Goal: Task Accomplishment & Management: Manage account settings

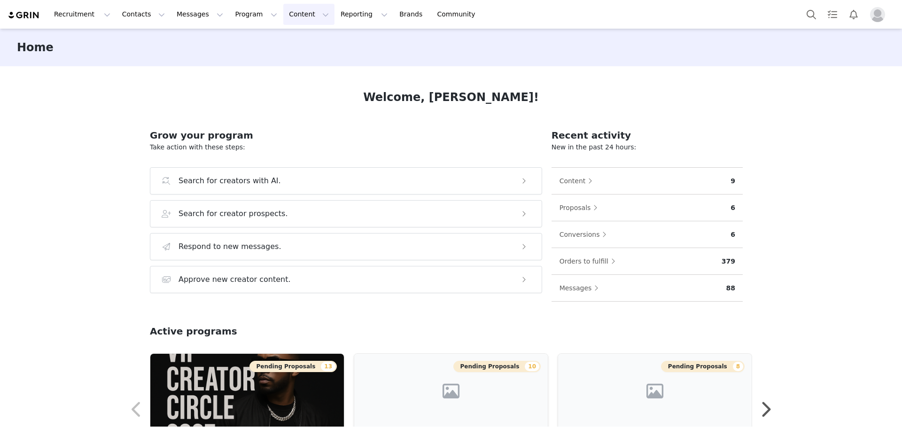
click at [287, 15] on button "Content Content" at bounding box center [308, 14] width 51 height 21
click at [285, 10] on button "Content Content" at bounding box center [308, 14] width 51 height 21
click at [243, 10] on button "Program Program" at bounding box center [256, 14] width 54 height 21
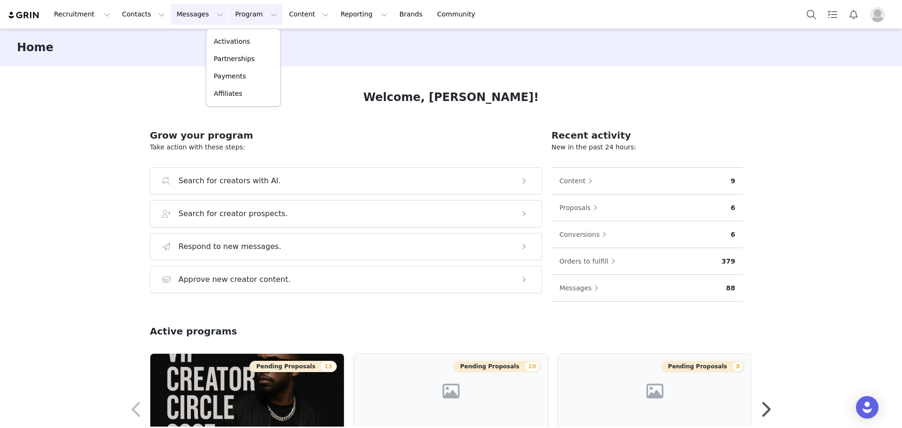
click at [193, 10] on button "Messages Messages" at bounding box center [200, 14] width 58 height 21
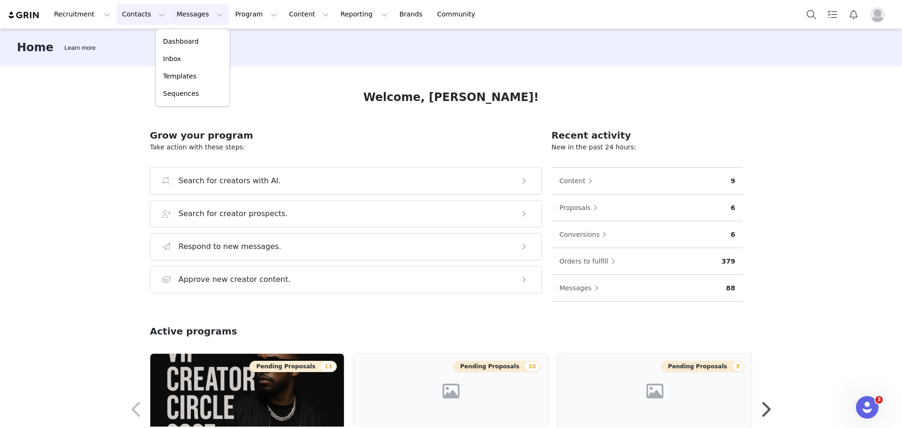
click at [133, 15] on button "Contacts Contacts" at bounding box center [144, 14] width 54 height 21
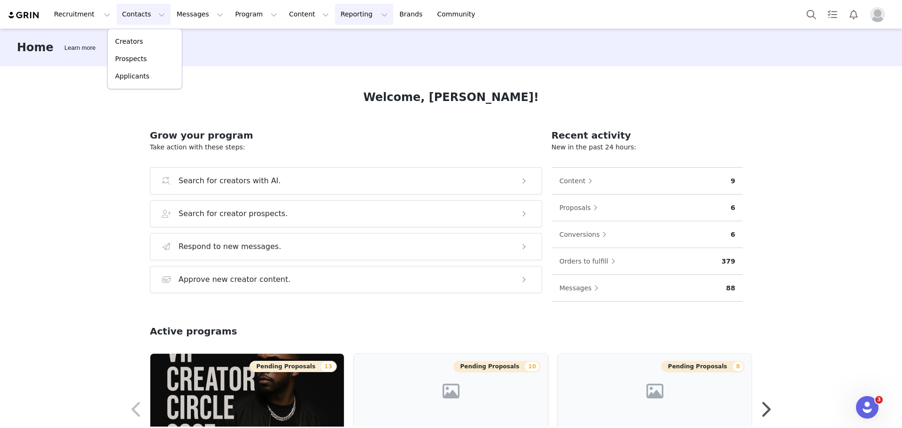
click at [336, 14] on button "Reporting Reporting" at bounding box center [364, 14] width 58 height 21
click at [334, 42] on p "Dashboard" at bounding box center [326, 42] width 36 height 10
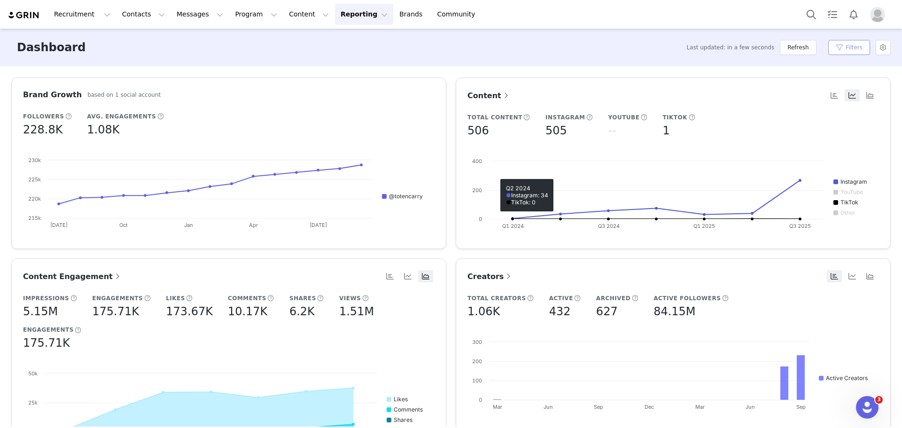
click at [842, 52] on button "Filters" at bounding box center [849, 47] width 42 height 15
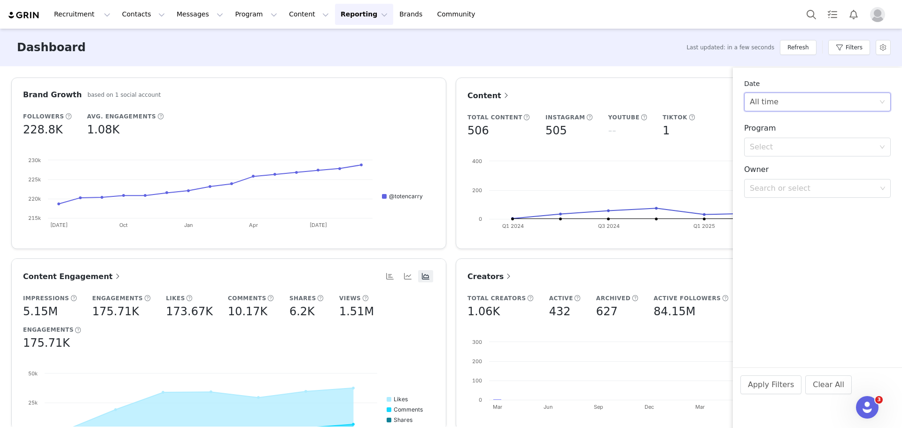
click at [792, 103] on div "All time" at bounding box center [814, 102] width 129 height 18
click at [779, 155] on li "Last 30 Days" at bounding box center [817, 152] width 147 height 15
click at [770, 392] on button "Apply Filters" at bounding box center [770, 384] width 61 height 19
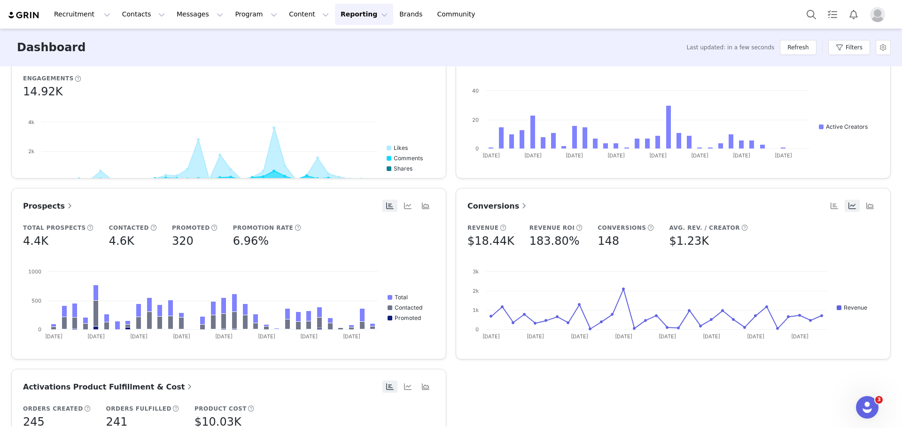
scroll to position [229, 0]
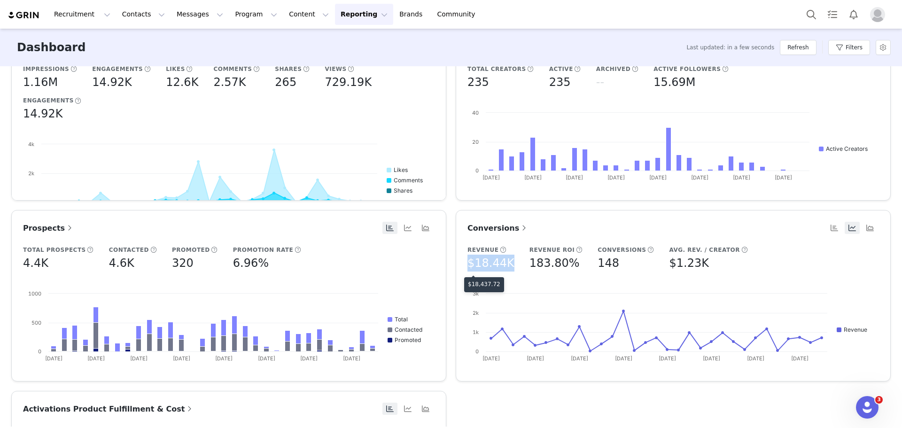
drag, startPoint x: 502, startPoint y: 264, endPoint x: 464, endPoint y: 269, distance: 38.4
click at [467, 269] on h5 "$18.44K" at bounding box center [490, 263] width 47 height 17
click at [449, 206] on div "Brand Growth based on 1 social account Followers 228.8K Avg. Engagements 1.08K …" at bounding box center [451, 209] width 889 height 723
drag, startPoint x: 684, startPoint y: 264, endPoint x: 642, endPoint y: 266, distance: 42.3
click at [642, 266] on div "Revenue $18.44K Revenue ROI 183.80% Conversions 148 Avg. Rev. / Creator $1.23K" at bounding box center [614, 264] width 295 height 7
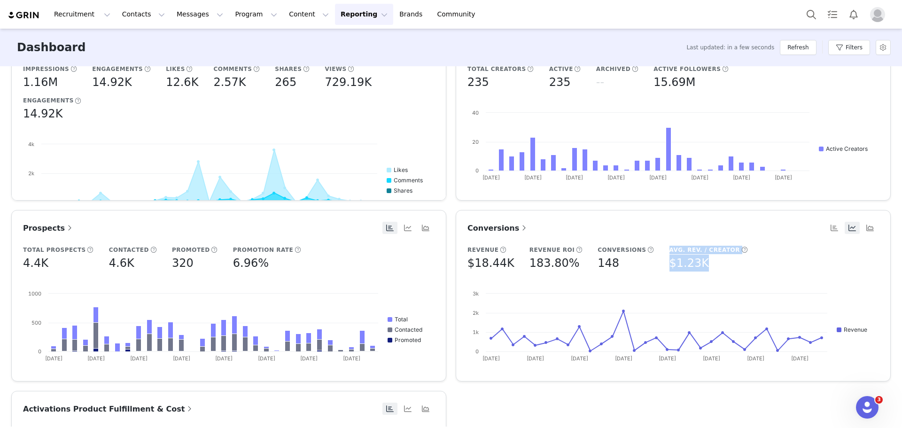
click at [691, 266] on div "$1.23K" at bounding box center [708, 263] width 79 height 17
click at [692, 250] on h5 "Avg. Rev. / Creator" at bounding box center [704, 250] width 71 height 8
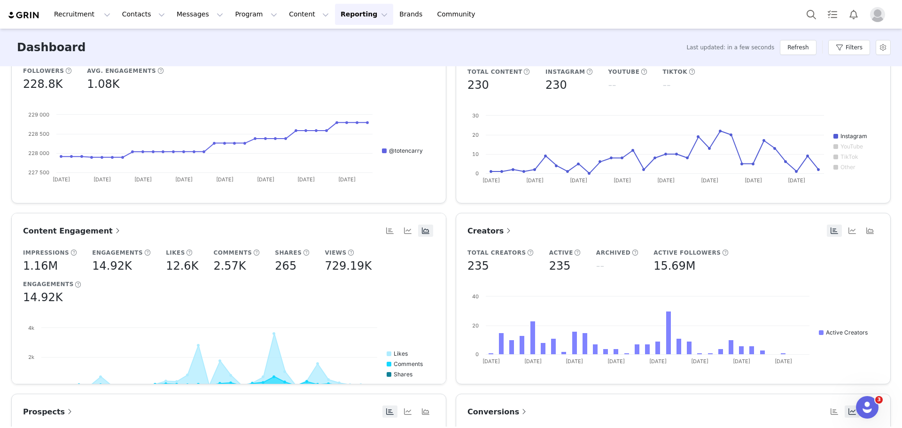
scroll to position [78, 0]
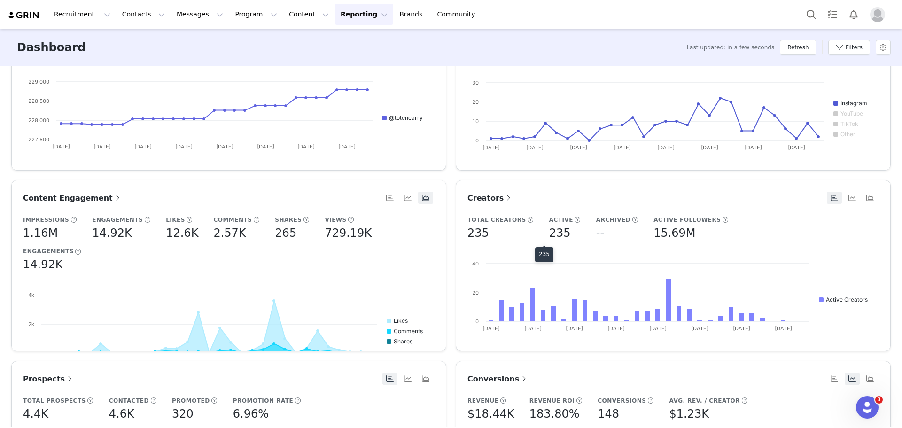
click at [549, 238] on h5 "235" at bounding box center [560, 233] width 22 height 17
click at [596, 237] on h5 "--" at bounding box center [600, 233] width 8 height 17
click at [504, 199] on span at bounding box center [508, 197] width 9 height 11
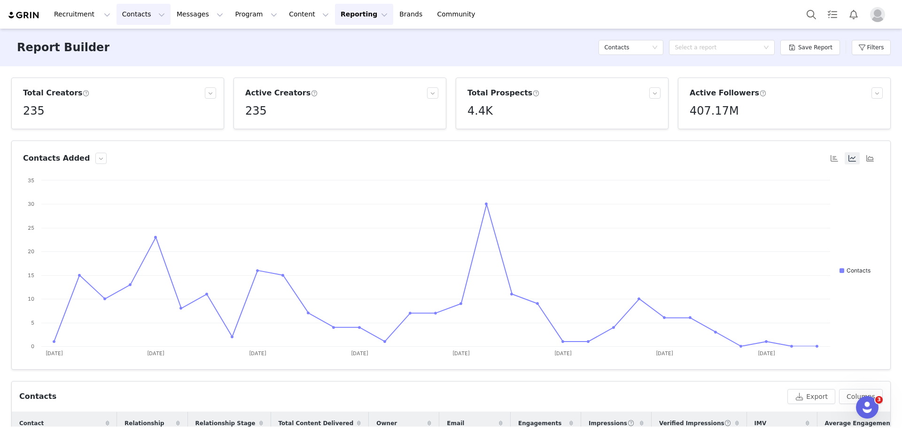
click at [135, 14] on button "Contacts Contacts" at bounding box center [144, 14] width 54 height 21
click at [171, 146] on article "Contacts Added Created with Highcharts 9.3.3 Chart title Contacts [DATE] [DATE]…" at bounding box center [450, 254] width 879 height 229
drag, startPoint x: 46, startPoint y: 113, endPoint x: 22, endPoint y: 115, distance: 23.5
click at [22, 115] on div "Total Creators 235" at bounding box center [117, 103] width 197 height 32
click at [72, 110] on div "235" at bounding box center [119, 110] width 193 height 17
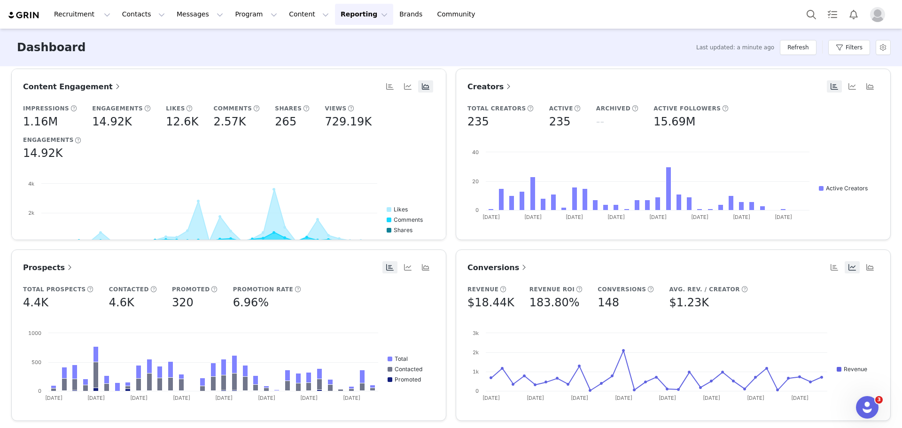
scroll to position [156, 0]
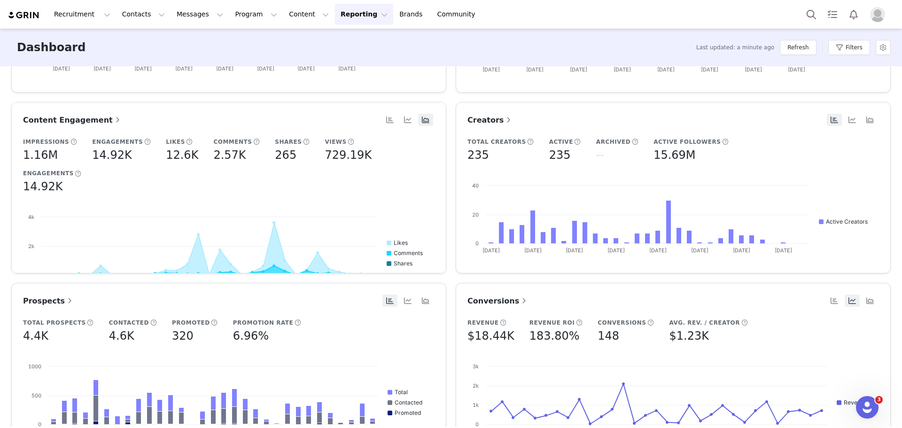
click at [439, 283] on article "Prospects Total Prospects 4.4K Contacted 4.6K Promoted 320 Promotion Rate 6.96%…" at bounding box center [228, 368] width 435 height 171
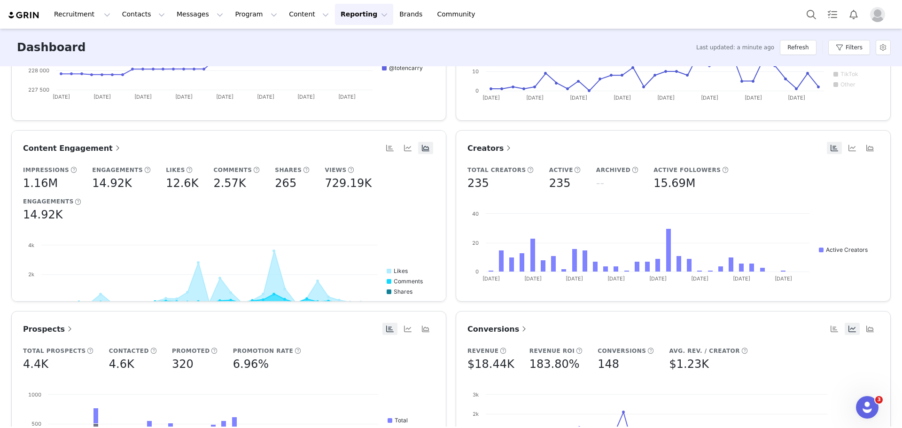
scroll to position [151, 0]
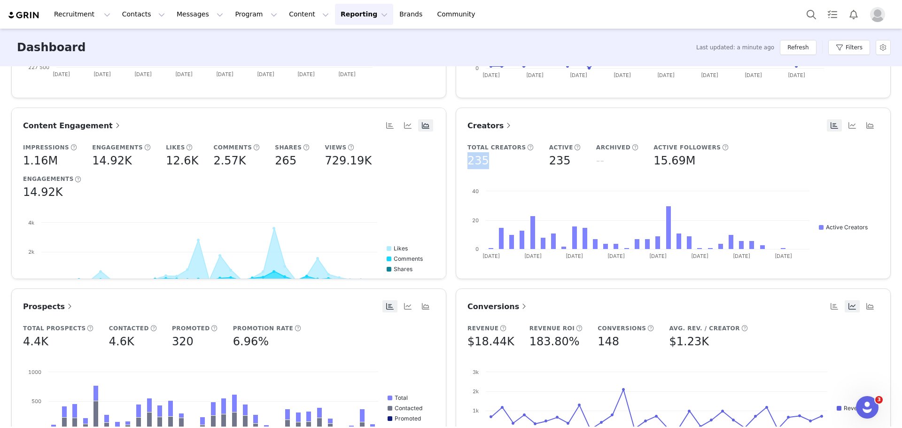
drag, startPoint x: 465, startPoint y: 161, endPoint x: 486, endPoint y: 161, distance: 21.1
click at [486, 161] on div "235" at bounding box center [500, 160] width 67 height 17
click at [509, 158] on div "235" at bounding box center [500, 160] width 67 height 17
drag, startPoint x: 485, startPoint y: 160, endPoint x: 463, endPoint y: 163, distance: 21.8
click at [463, 163] on article "Creators Total Creators 235 Active 235 Archived -- Active Followers 15.69M Crea…" at bounding box center [673, 193] width 435 height 171
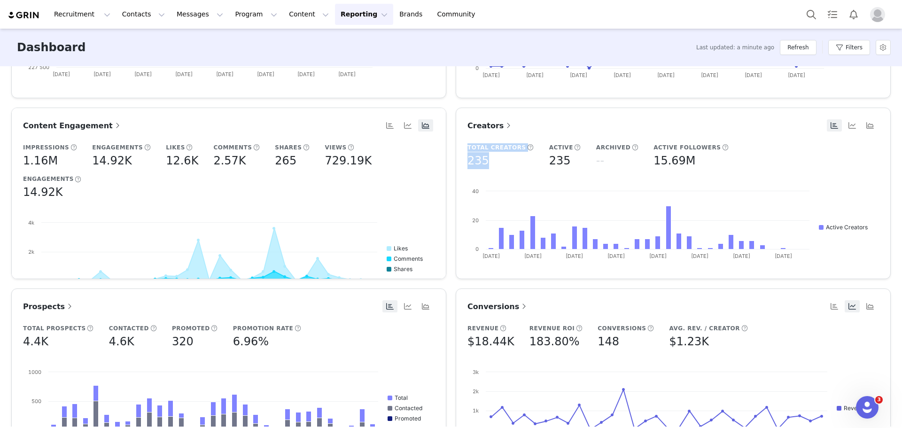
click at [497, 163] on div "235" at bounding box center [500, 160] width 67 height 17
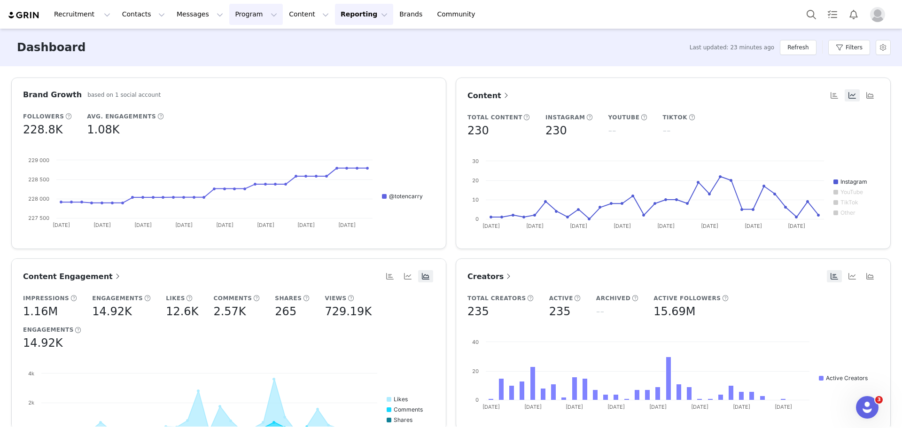
click at [231, 12] on button "Program Program" at bounding box center [256, 14] width 54 height 21
click at [233, 11] on button "Program Program" at bounding box center [256, 14] width 54 height 21
click at [881, 16] on img "Profile" at bounding box center [877, 14] width 15 height 15
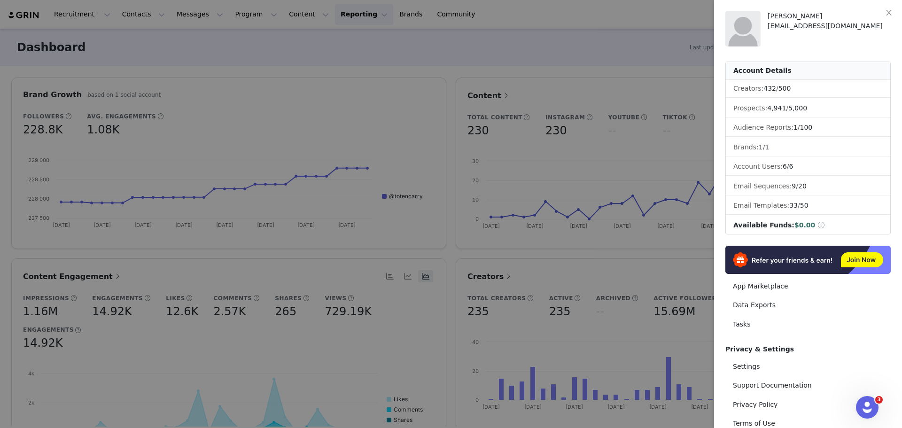
scroll to position [47, 0]
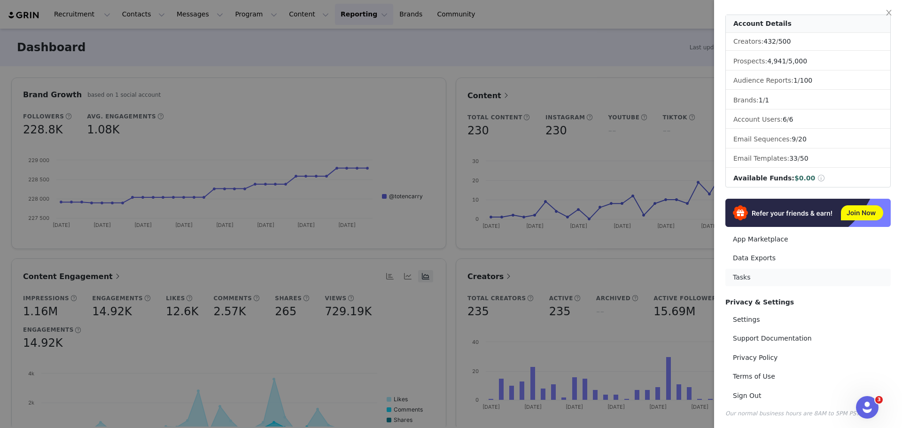
click at [774, 272] on link "Tasks" at bounding box center [807, 277] width 165 height 17
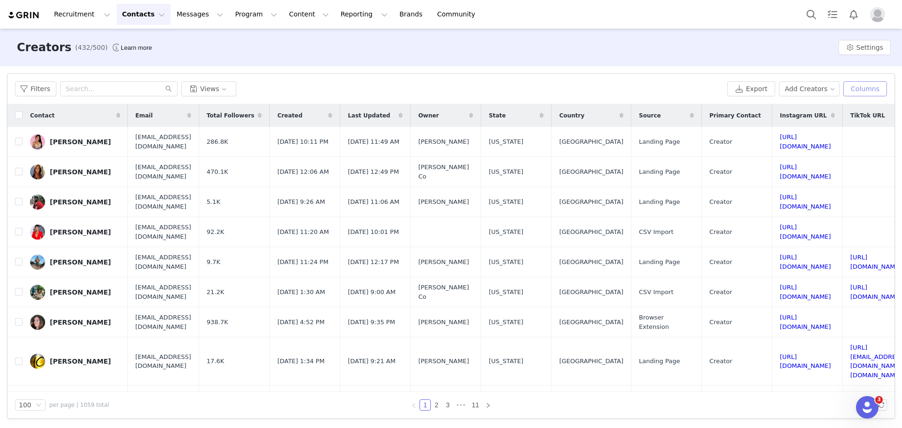
click at [869, 91] on button "Columns" at bounding box center [865, 88] width 44 height 15
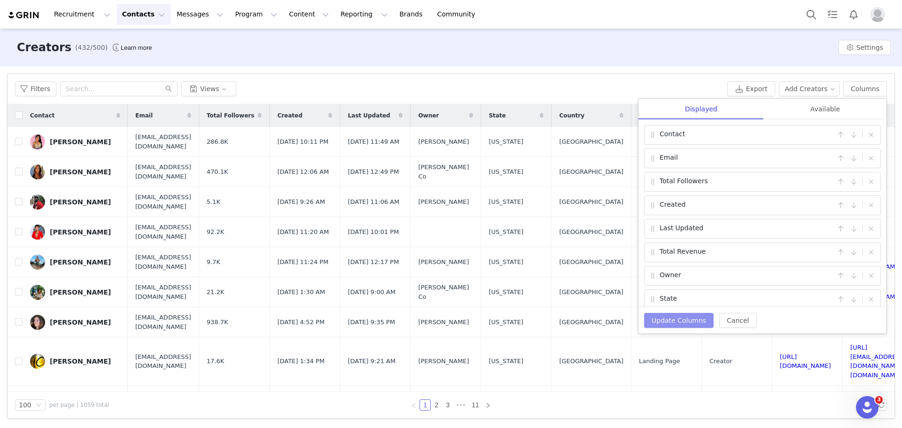
click at [664, 319] on button "Update Columns" at bounding box center [679, 320] width 70 height 15
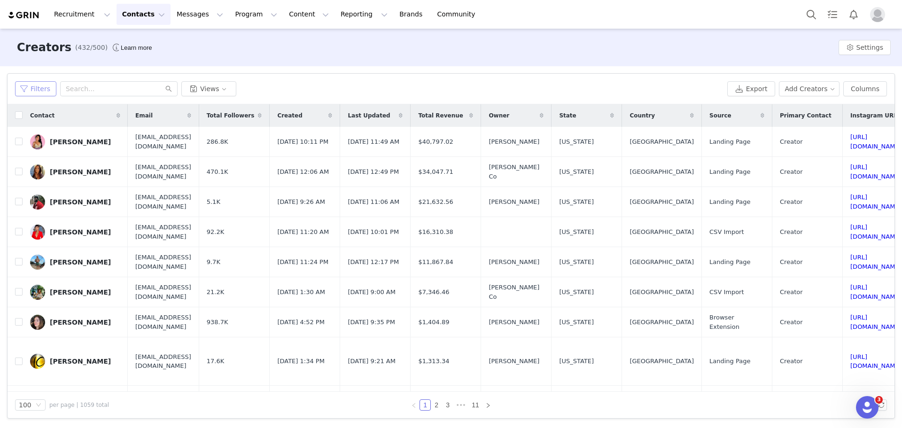
click at [41, 90] on button "Filters" at bounding box center [35, 88] width 41 height 15
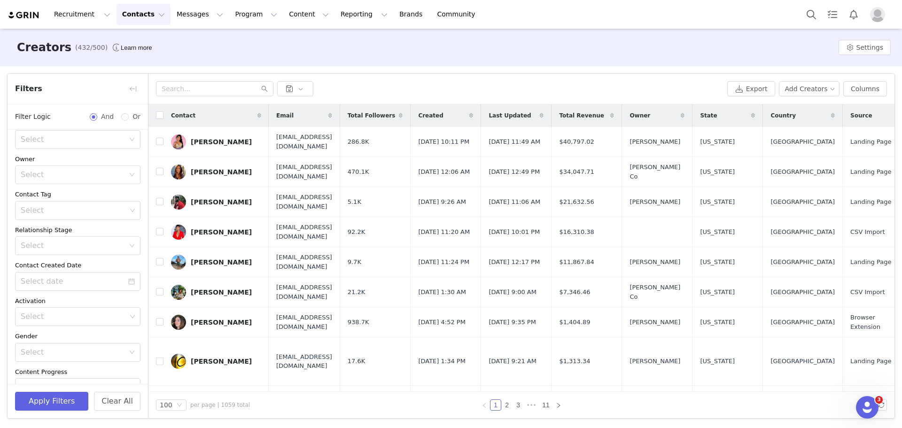
scroll to position [70, 0]
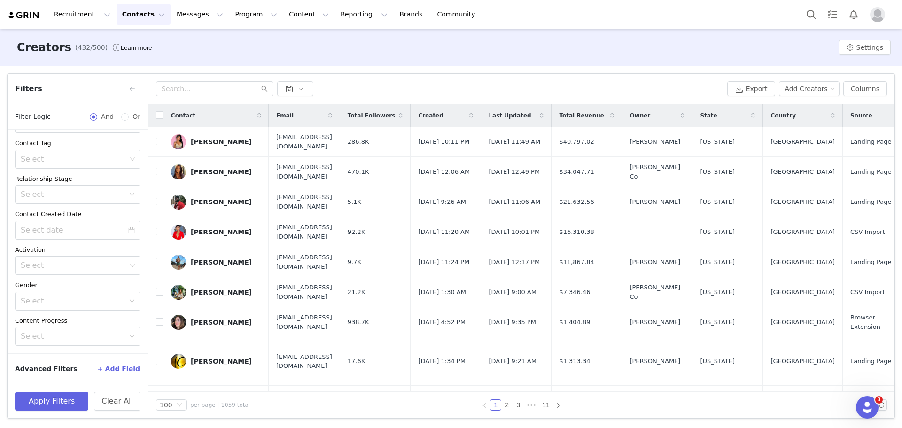
click at [117, 370] on button "+ Add Field" at bounding box center [119, 368] width 44 height 15
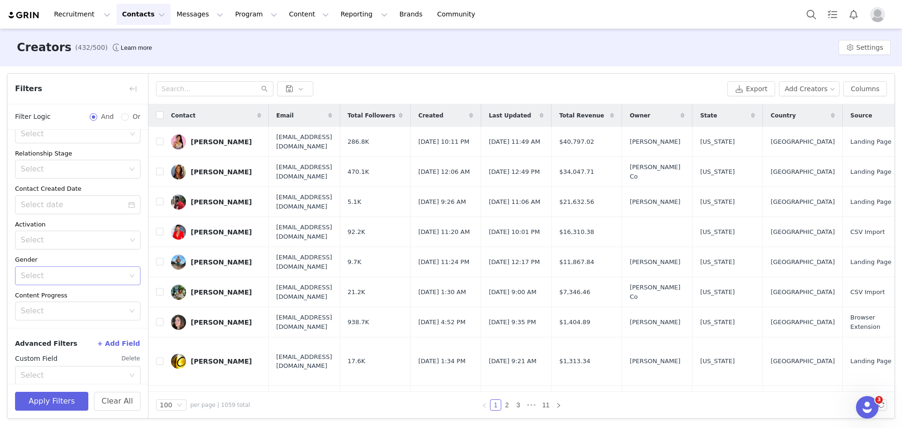
scroll to position [107, 0]
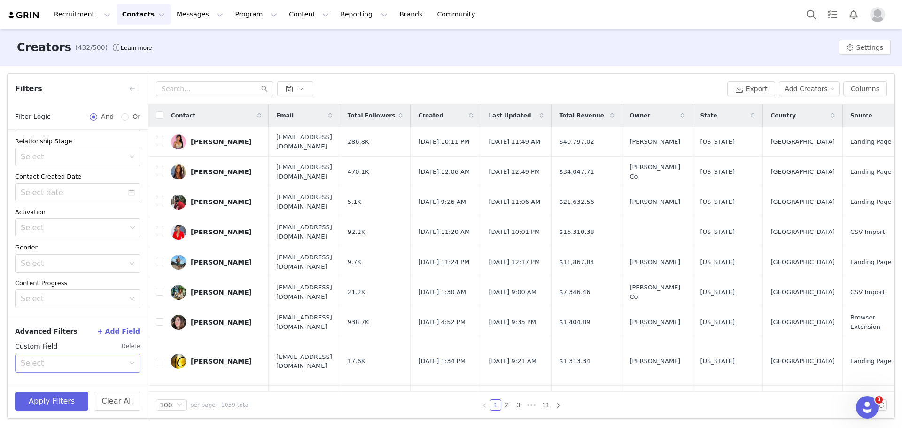
click at [54, 366] on div "Select" at bounding box center [73, 362] width 104 height 9
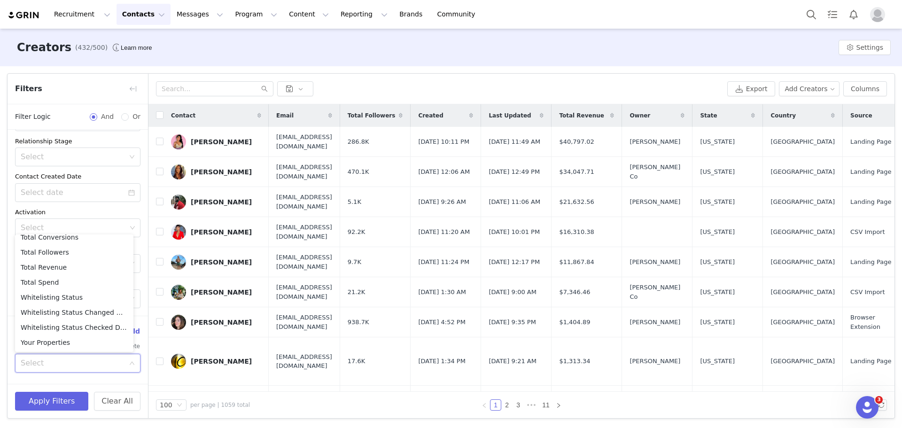
click at [438, 54] on div "Creators (432/500) Learn more Settings" at bounding box center [451, 48] width 902 height 38
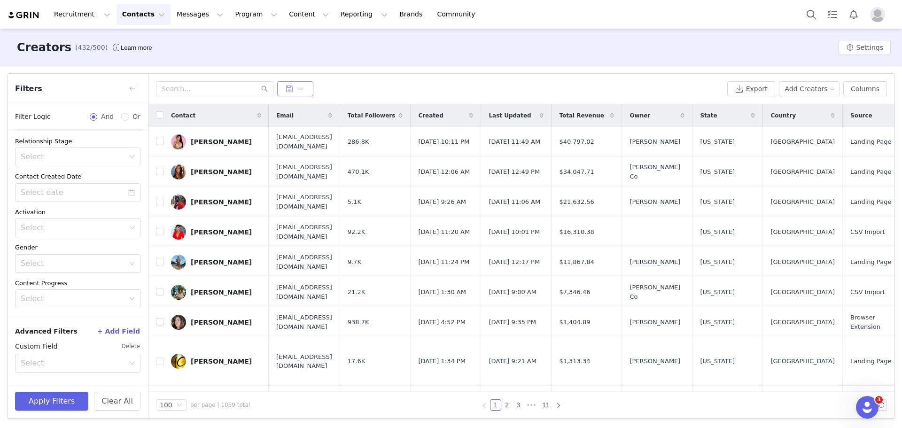
scroll to position [2, 0]
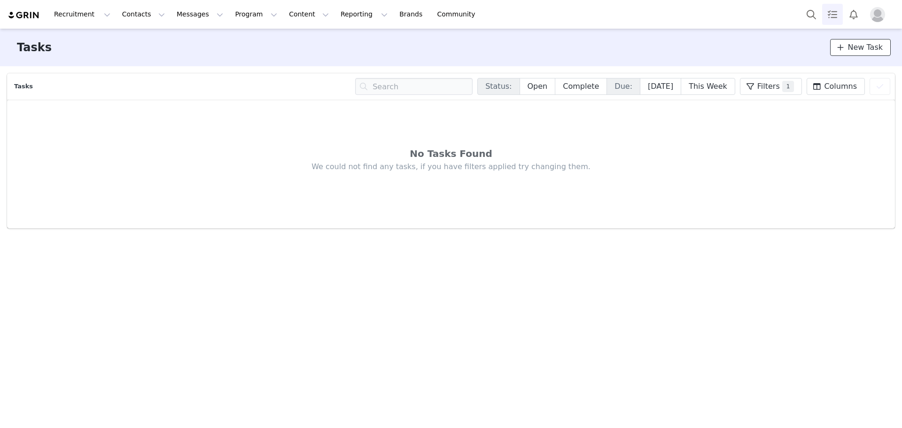
click at [855, 46] on span "New Task" at bounding box center [864, 47] width 35 height 11
select select "tomorrow"
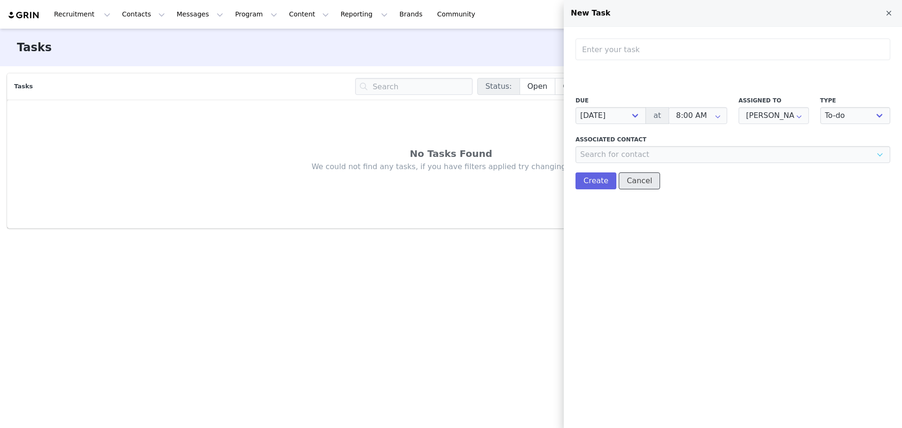
click at [634, 179] on button "Cancel" at bounding box center [639, 180] width 41 height 17
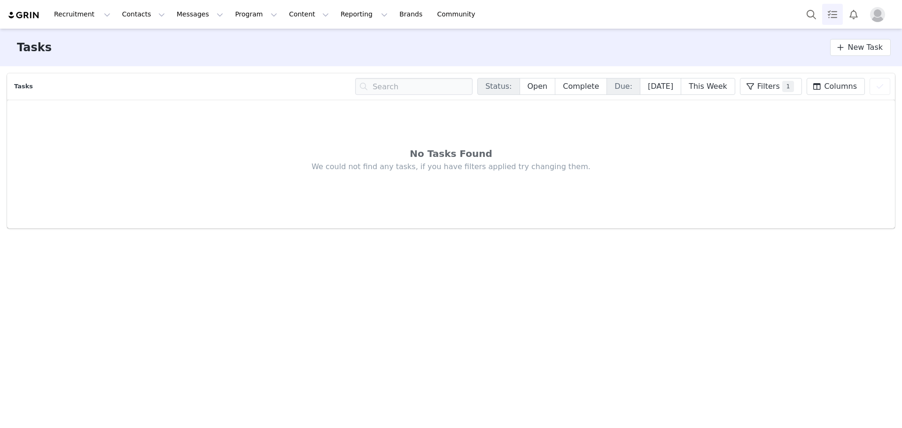
click at [874, 21] on img "Profile" at bounding box center [877, 14] width 15 height 15
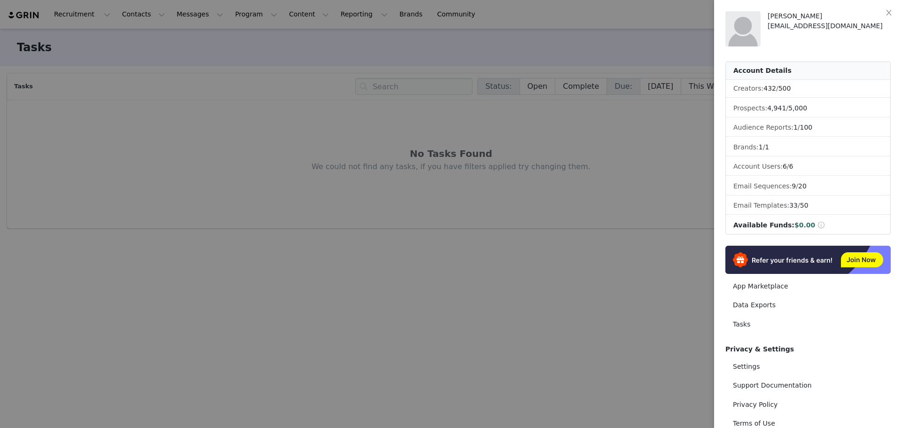
click at [570, 144] on div at bounding box center [451, 214] width 902 height 428
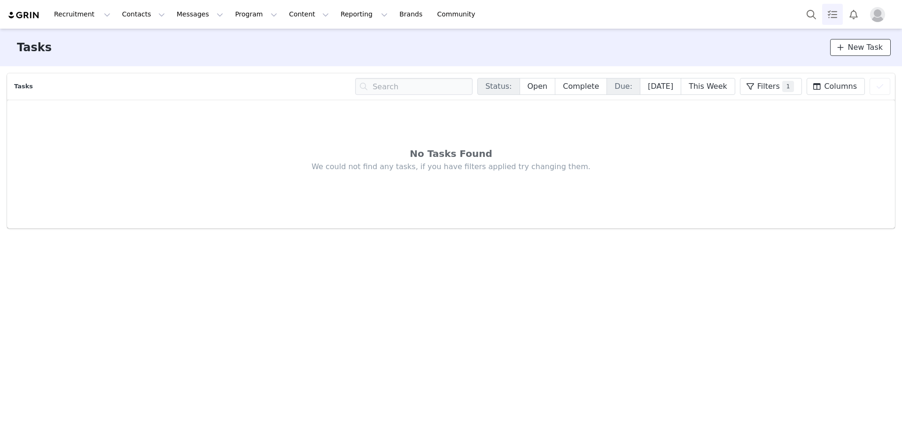
click at [864, 50] on span "New Task" at bounding box center [864, 47] width 35 height 11
select select "tomorrow"
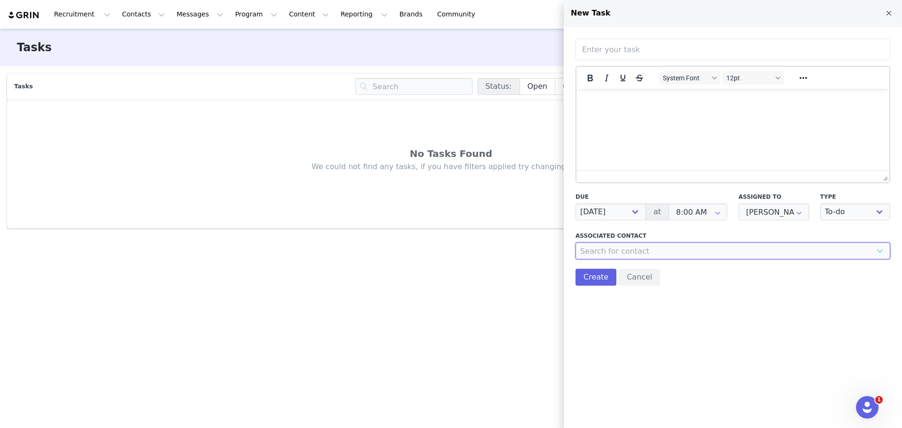
click at [645, 247] on input at bounding box center [732, 250] width 315 height 17
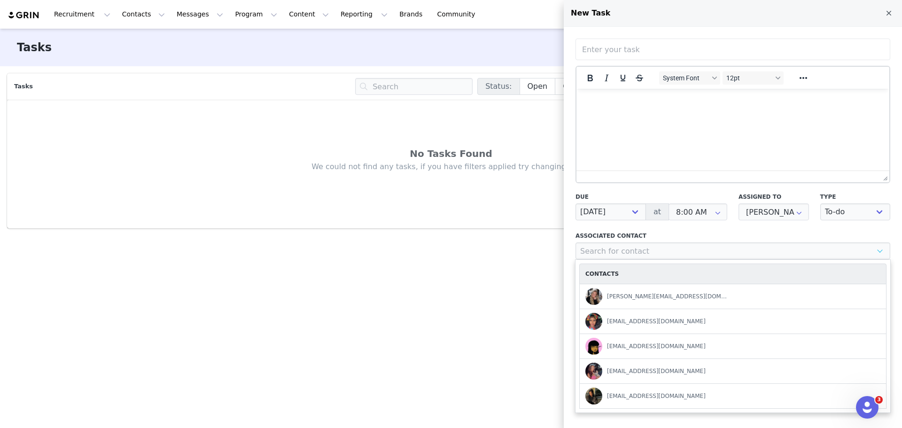
click at [502, 187] on div "No Tasks Found We could not find any tasks, if you have filters applied try cha…" at bounding box center [451, 164] width 888 height 129
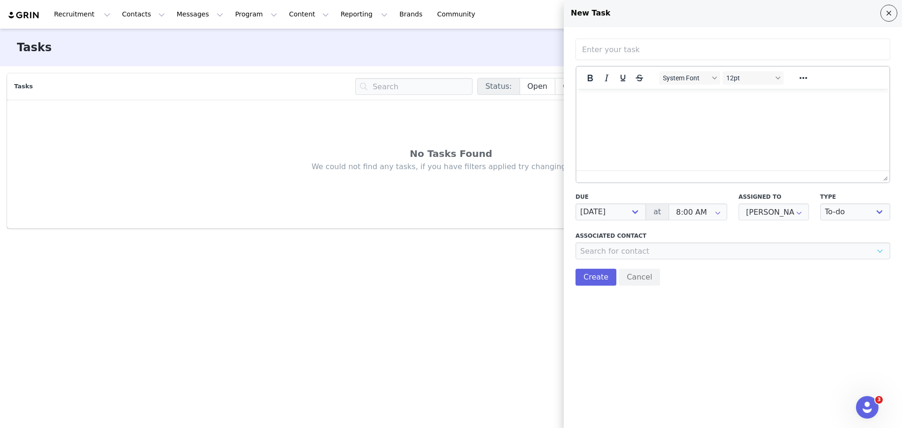
click at [893, 15] on span at bounding box center [888, 13] width 11 height 11
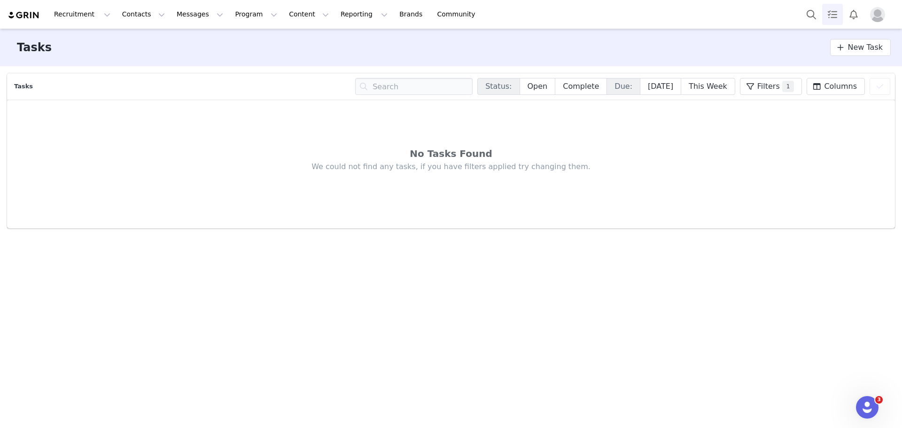
click at [879, 18] on img "Profile" at bounding box center [877, 14] width 15 height 15
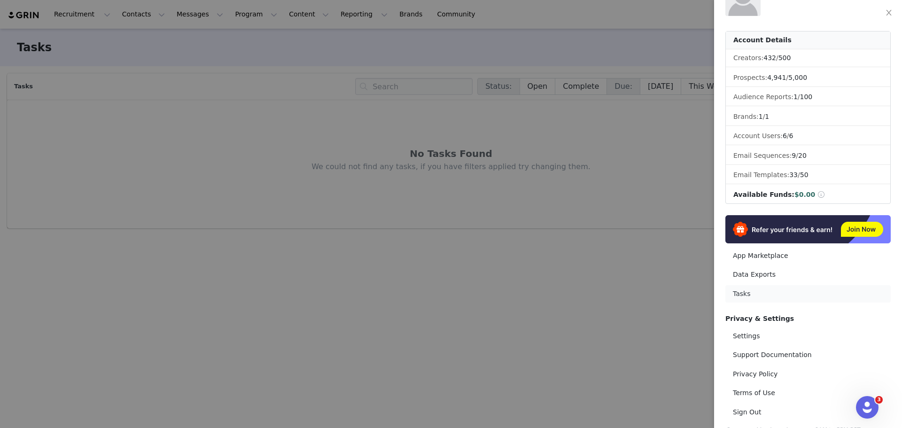
scroll to position [47, 0]
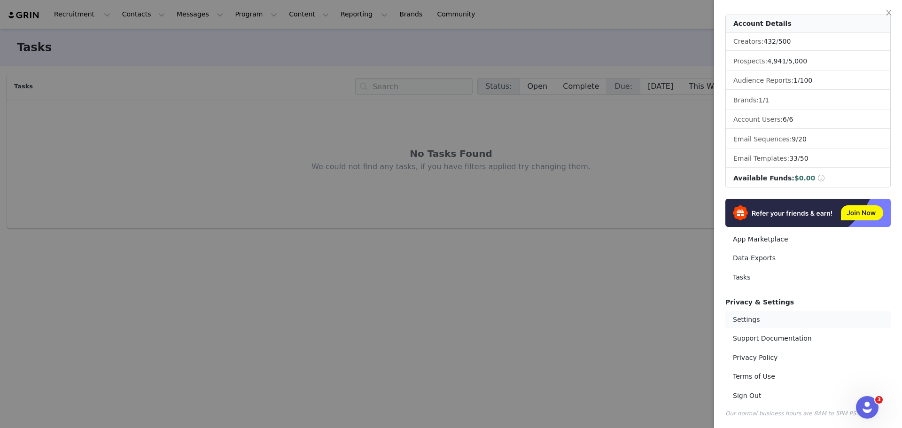
click at [765, 318] on link "Settings" at bounding box center [807, 319] width 165 height 17
select select "America/Los_Angeles"
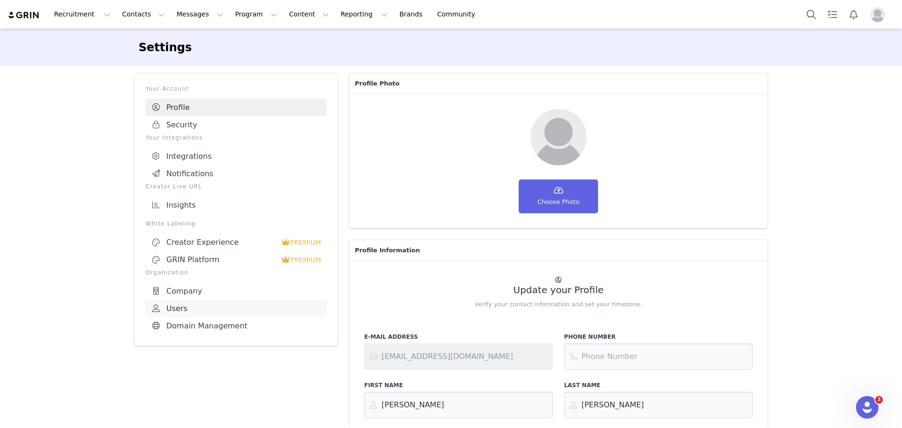
click at [171, 303] on link "Users" at bounding box center [236, 308] width 181 height 17
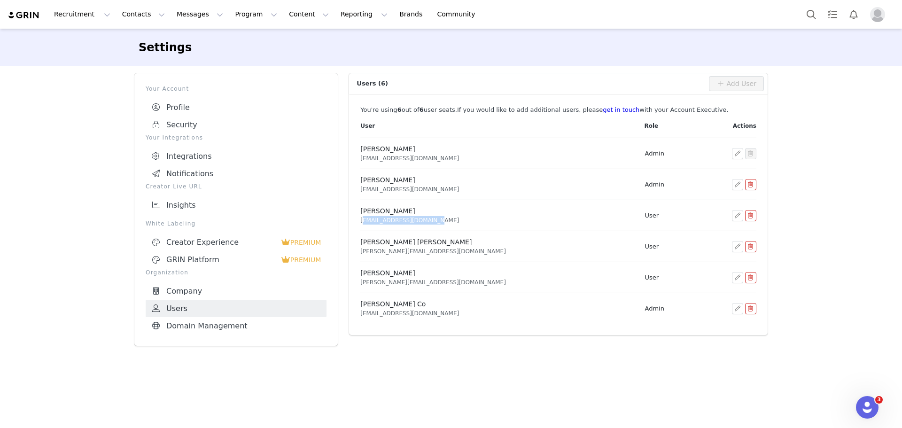
drag, startPoint x: 422, startPoint y: 221, endPoint x: 361, endPoint y: 218, distance: 60.6
click at [361, 218] on div "shairine@totencarry.com" at bounding box center [496, 220] width 272 height 8
copy div "shairine@totencarry.com"
drag, startPoint x: 417, startPoint y: 253, endPoint x: 361, endPoint y: 257, distance: 56.5
click at [361, 257] on td "Tracy Kate Malubay tracy@totencarry.com" at bounding box center [499, 246] width 278 height 31
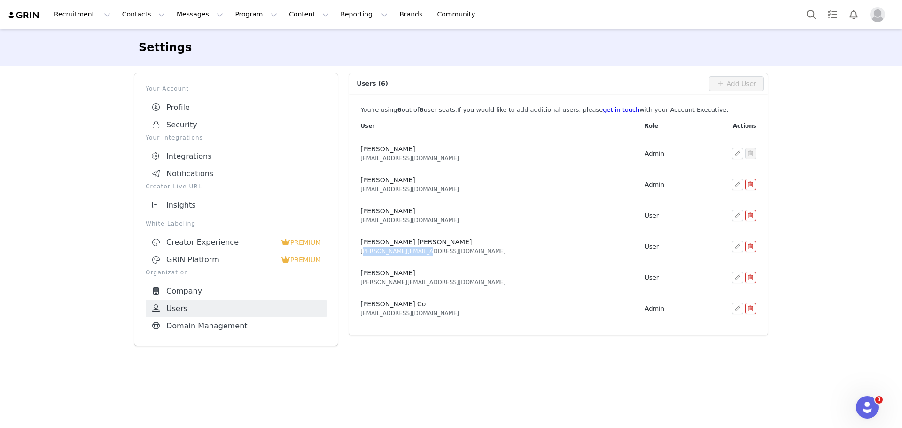
copy div "tracy@totencarry.com"
drag, startPoint x: 415, startPoint y: 282, endPoint x: 410, endPoint y: 282, distance: 5.2
click at [410, 282] on div "janine@totencarry.com" at bounding box center [496, 282] width 272 height 8
drag, startPoint x: 425, startPoint y: 282, endPoint x: 361, endPoint y: 286, distance: 64.5
click at [361, 286] on div "janine@totencarry.com" at bounding box center [496, 282] width 272 height 8
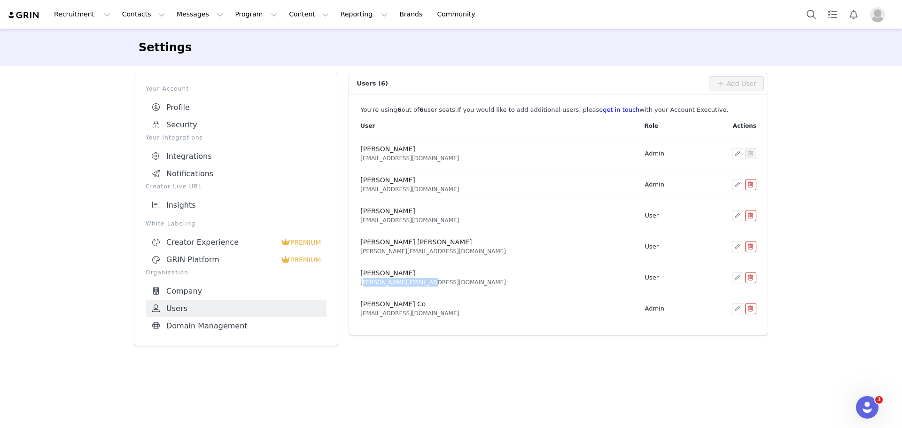
copy div "janine@totencarry.com"
drag, startPoint x: 439, startPoint y: 315, endPoint x: 361, endPoint y: 319, distance: 78.1
click at [361, 319] on td "Louise Co influencer@totencarry.com" at bounding box center [499, 308] width 278 height 31
copy div "influencer@totencarry.com"
click at [476, 361] on main "Settings Your Account Profile Security Your Integrations Integrations Notificat…" at bounding box center [451, 228] width 902 height 398
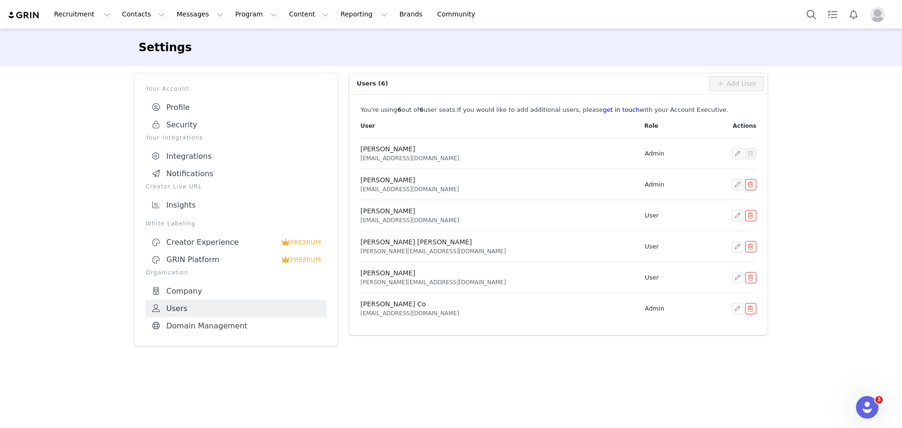
click at [721, 45] on div "Settings" at bounding box center [451, 47] width 625 height 17
click at [170, 205] on link "Insights" at bounding box center [236, 204] width 181 height 17
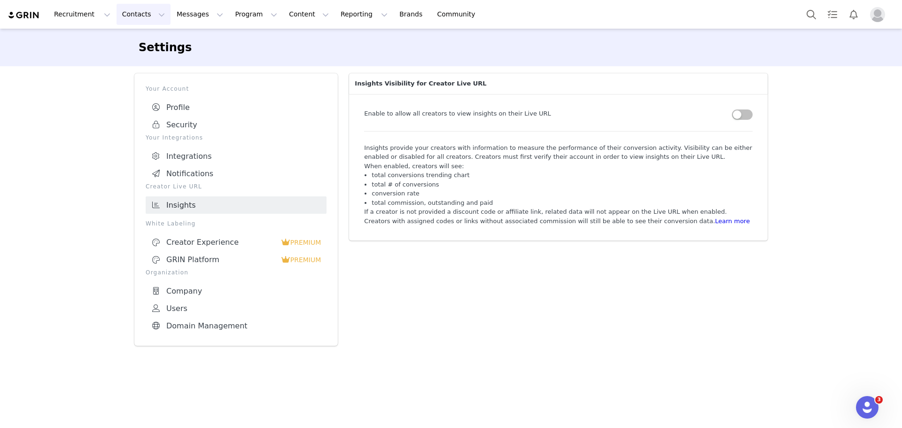
click at [145, 15] on button "Contacts Contacts" at bounding box center [144, 14] width 54 height 21
click at [186, 14] on button "Messages Messages" at bounding box center [200, 14] width 58 height 21
click at [203, 41] on div "Dashboard" at bounding box center [192, 42] width 63 height 10
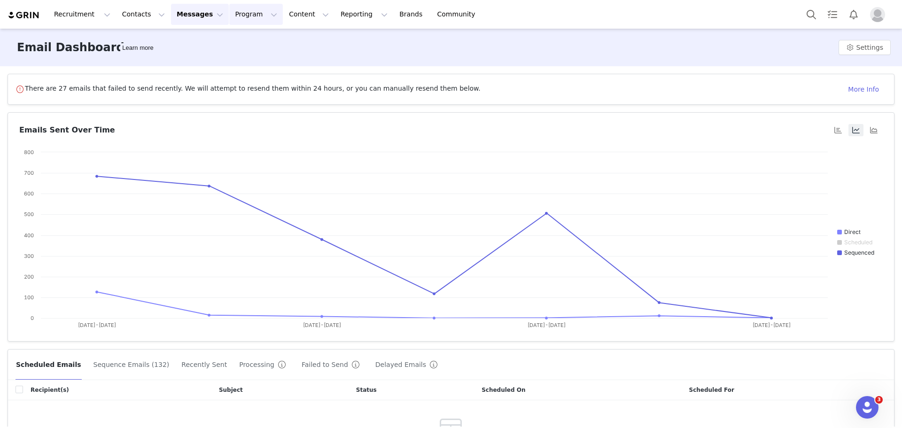
click at [233, 9] on button "Program Program" at bounding box center [256, 14] width 54 height 21
click at [272, 80] on div "Payments" at bounding box center [243, 76] width 63 height 10
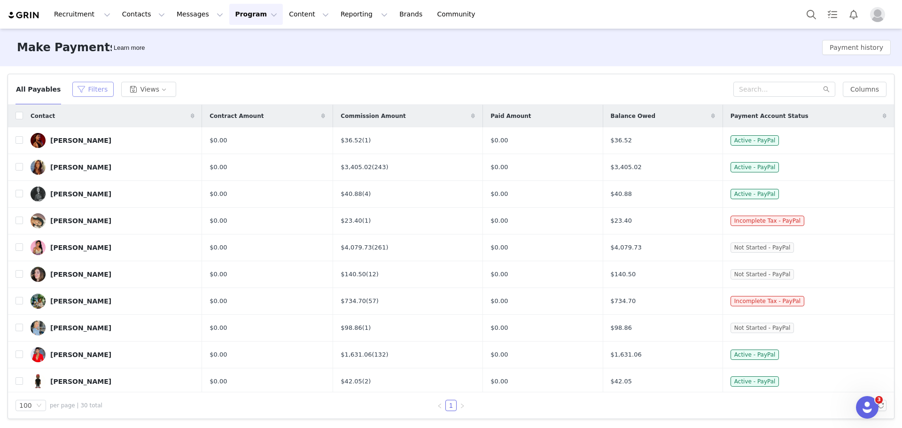
click at [84, 85] on button "Filters" at bounding box center [92, 89] width 41 height 15
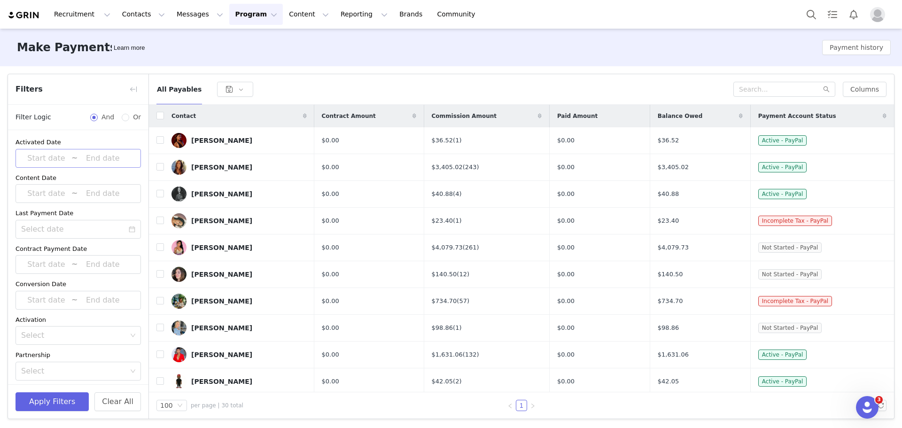
click at [48, 160] on input at bounding box center [46, 158] width 50 height 12
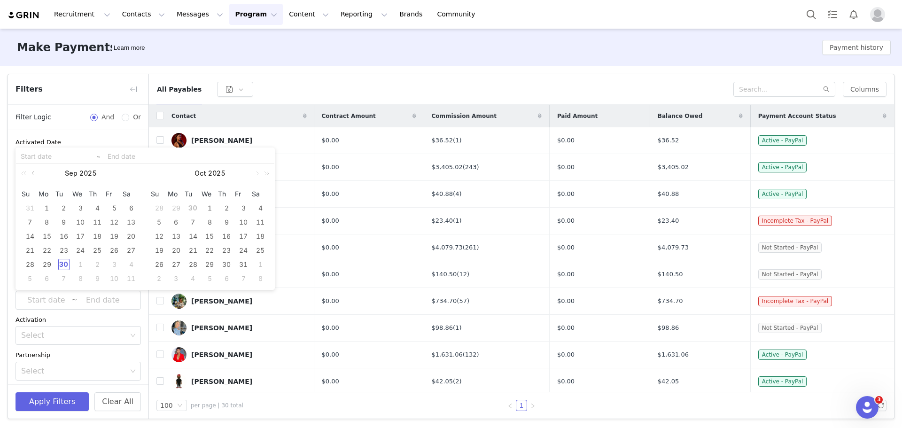
click at [35, 173] on link at bounding box center [34, 173] width 8 height 19
click at [61, 208] on div "1" at bounding box center [63, 207] width 11 height 11
type input "2025-07-01"
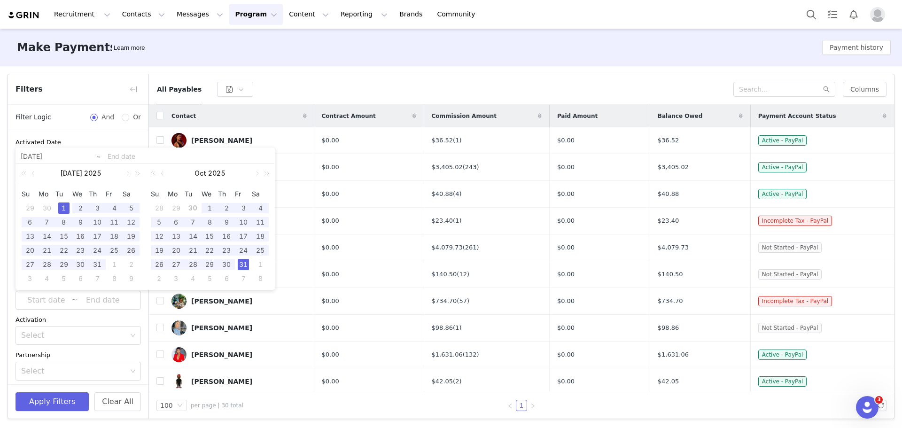
click at [242, 264] on div "31" at bounding box center [243, 264] width 11 height 11
type input "2025-07-01"
type input "2025-10-31"
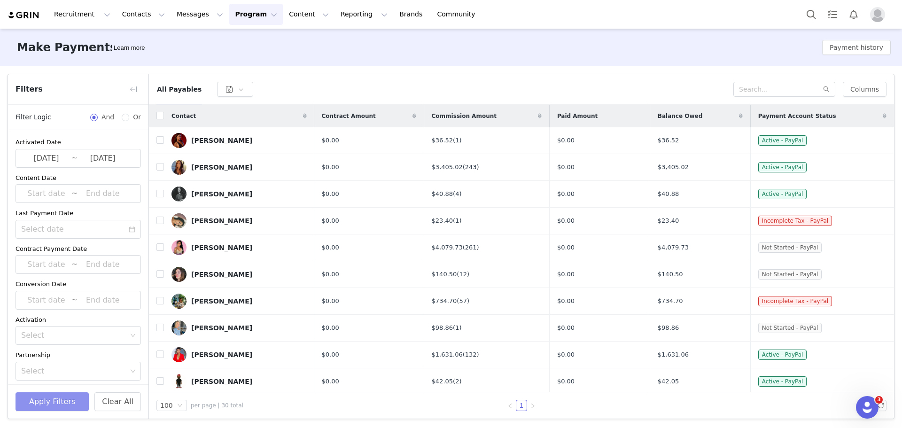
click at [46, 404] on button "Apply Filters" at bounding box center [52, 401] width 73 height 19
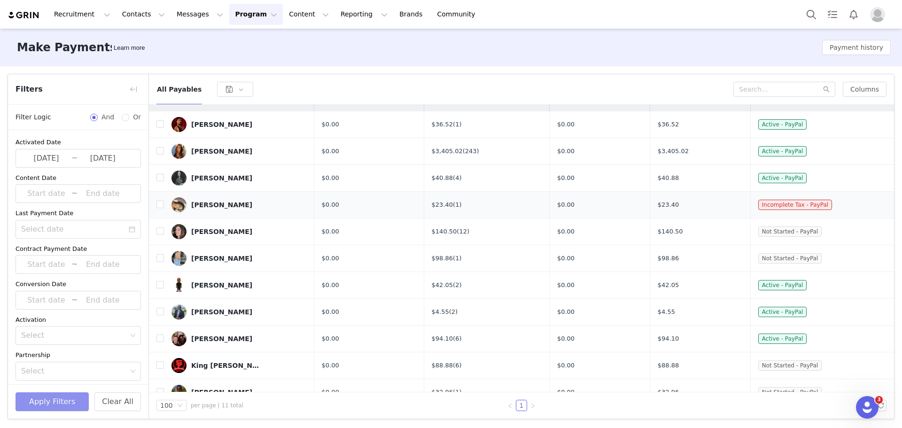
scroll to position [30, 0]
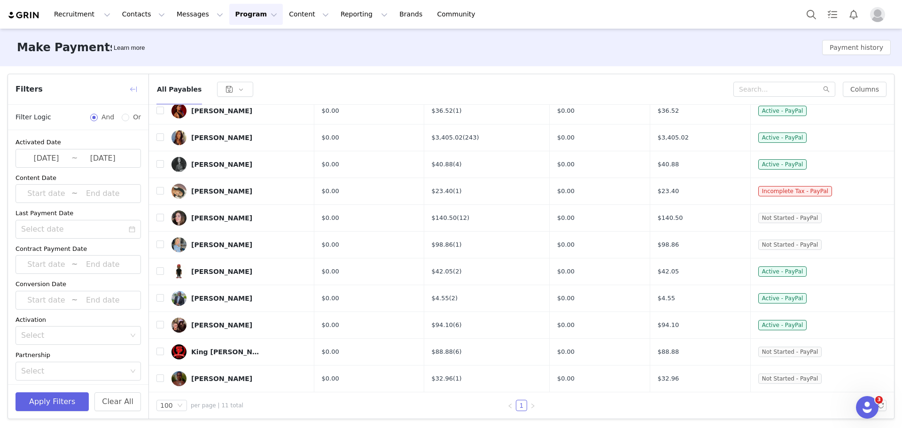
click at [134, 86] on button "button" at bounding box center [133, 89] width 15 height 15
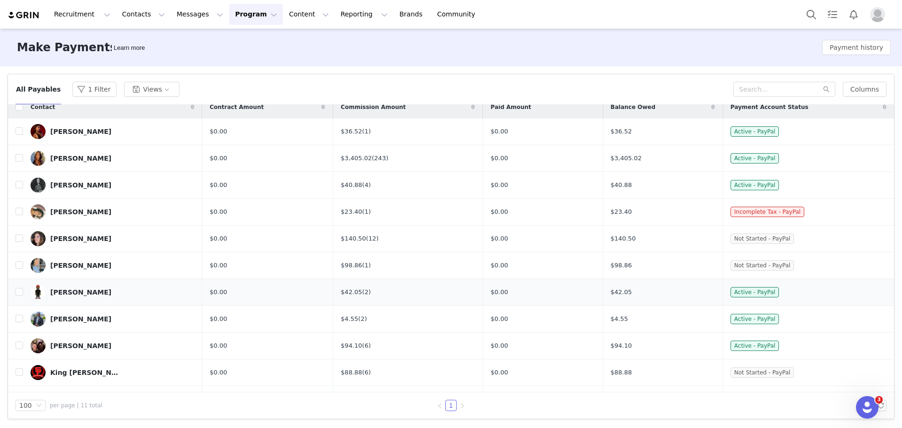
scroll to position [0, 0]
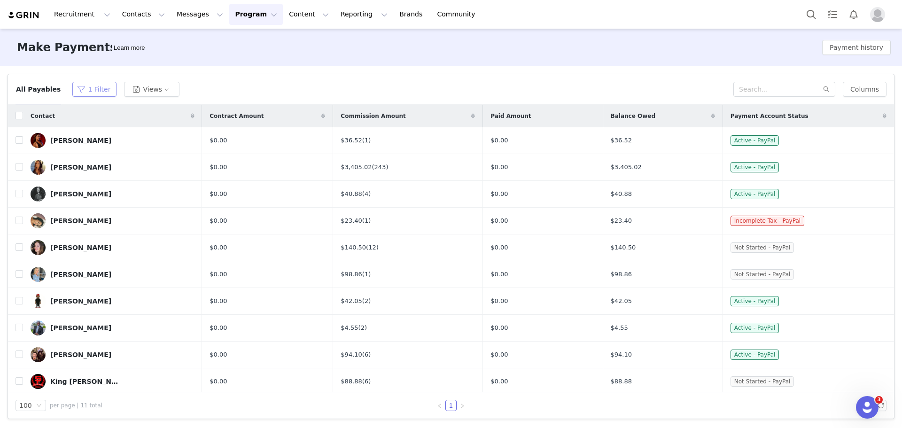
click at [78, 85] on button "1 Filter" at bounding box center [94, 89] width 44 height 15
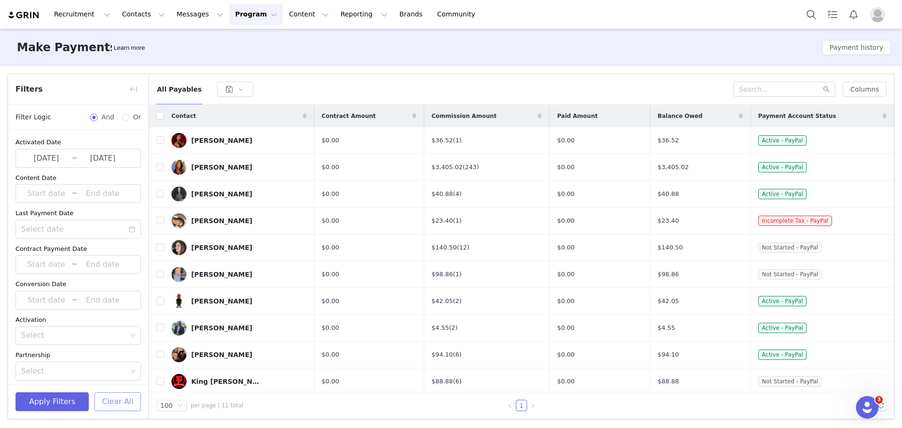
click at [127, 404] on button "Clear All" at bounding box center [117, 401] width 47 height 19
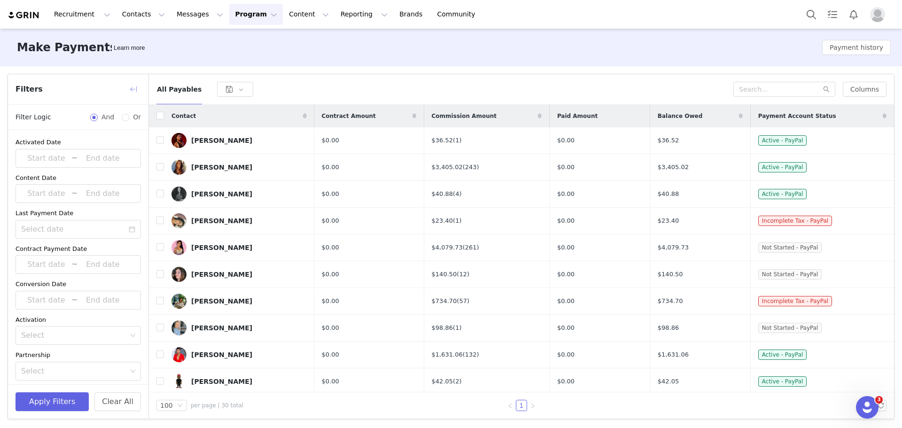
click at [133, 87] on button "button" at bounding box center [133, 89] width 15 height 15
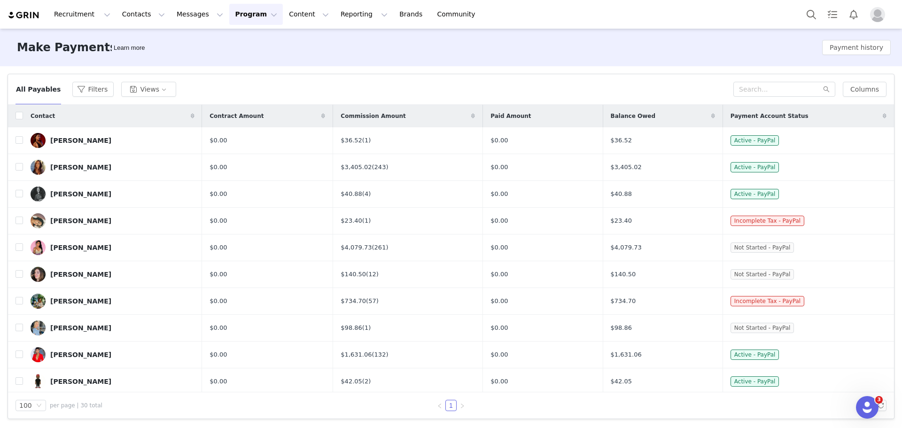
click at [236, 11] on button "Program Program" at bounding box center [256, 14] width 54 height 21
click at [241, 11] on button "Program Program" at bounding box center [256, 14] width 54 height 21
click at [382, 166] on link "(243)" at bounding box center [380, 166] width 16 height 7
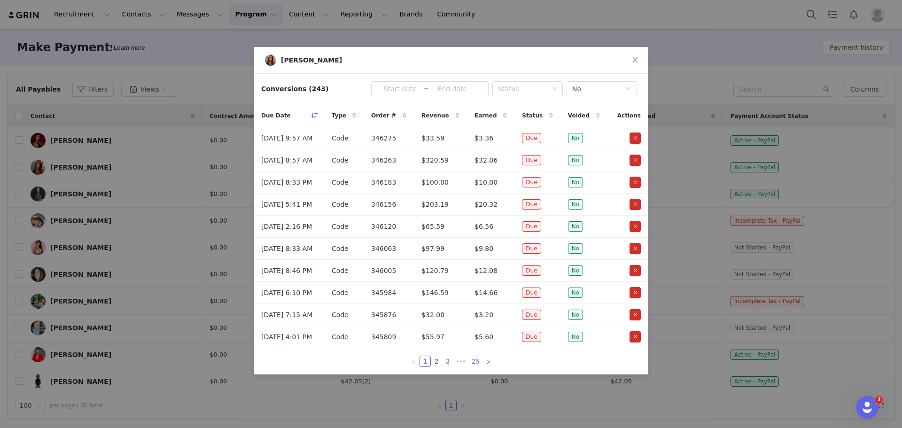
click at [474, 362] on link "25" at bounding box center [475, 361] width 13 height 10
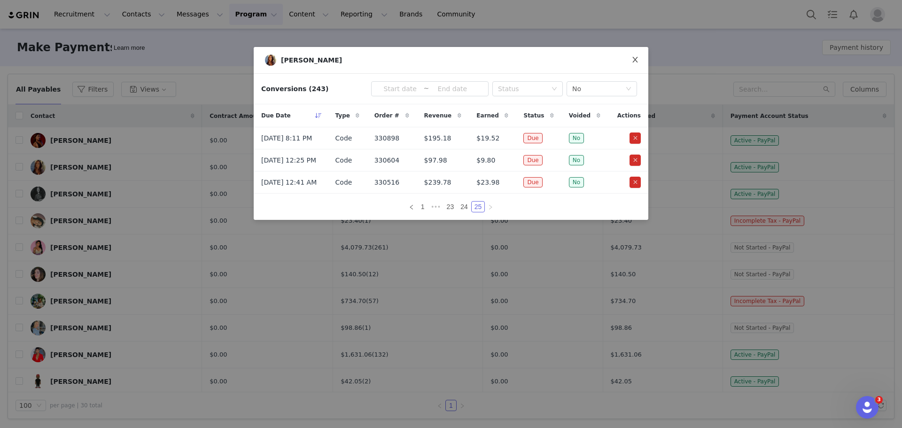
click at [636, 57] on icon "icon: close" at bounding box center [635, 60] width 8 height 8
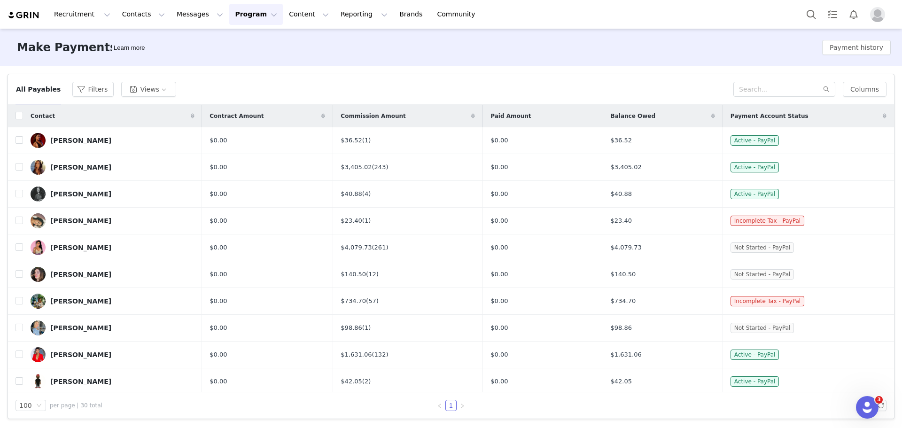
click at [471, 117] on icon at bounding box center [473, 116] width 4 height 6
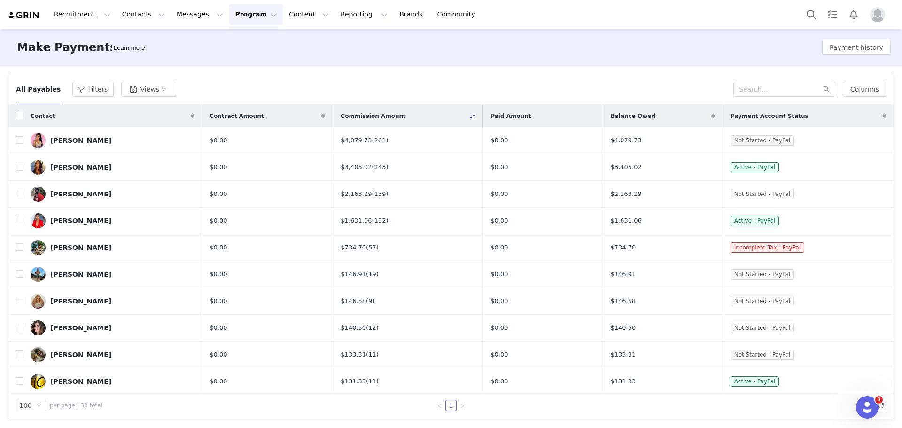
click at [445, 84] on div "All Payables Filters Views" at bounding box center [375, 89] width 718 height 15
